Goal: Information Seeking & Learning: Find specific fact

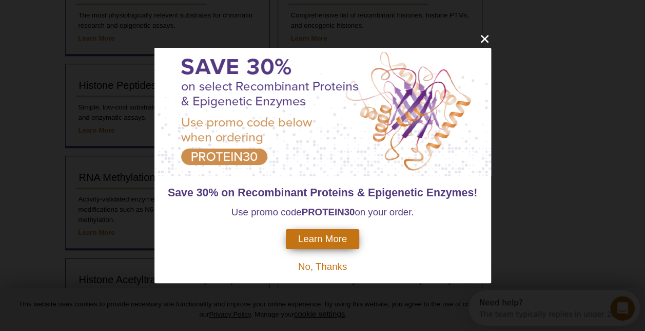
click at [322, 264] on span "No, Thanks" at bounding box center [322, 266] width 49 height 11
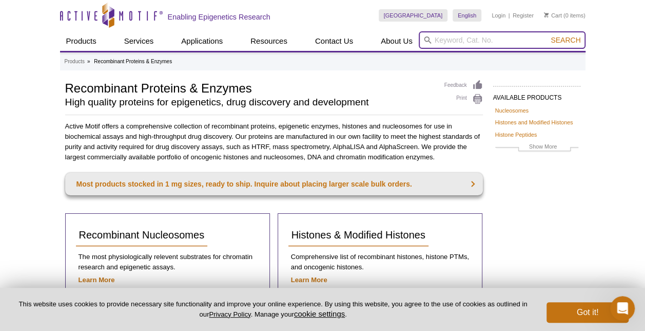
click at [468, 41] on input "search" at bounding box center [502, 39] width 167 height 17
type input "e"
type input "collagen"
click at [548, 35] on button "Search" at bounding box center [566, 39] width 36 height 9
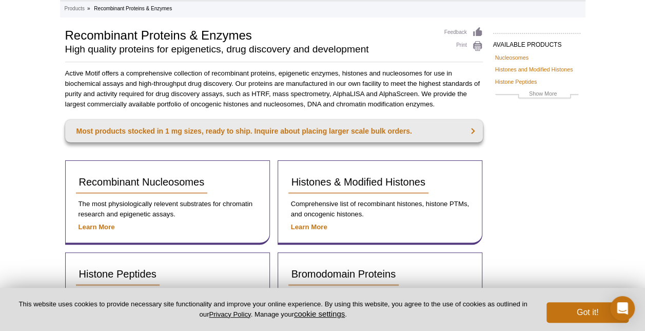
scroll to position [51, 0]
